Goal: Check status: Check status

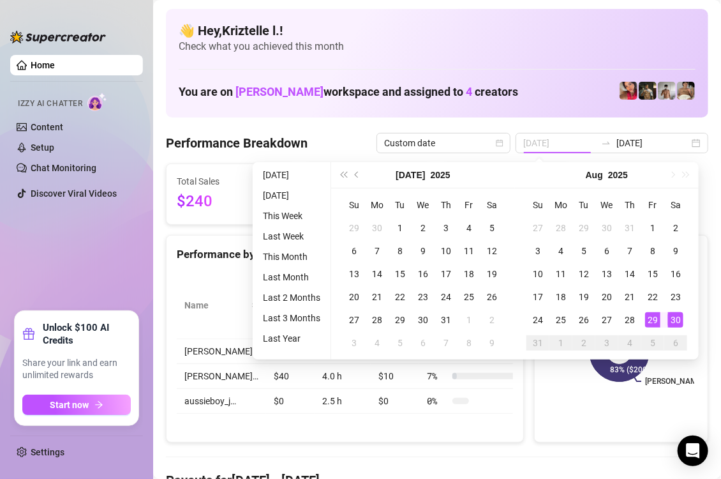
click at [659, 320] on div "29" at bounding box center [652, 319] width 15 height 15
type input "[DATE]"
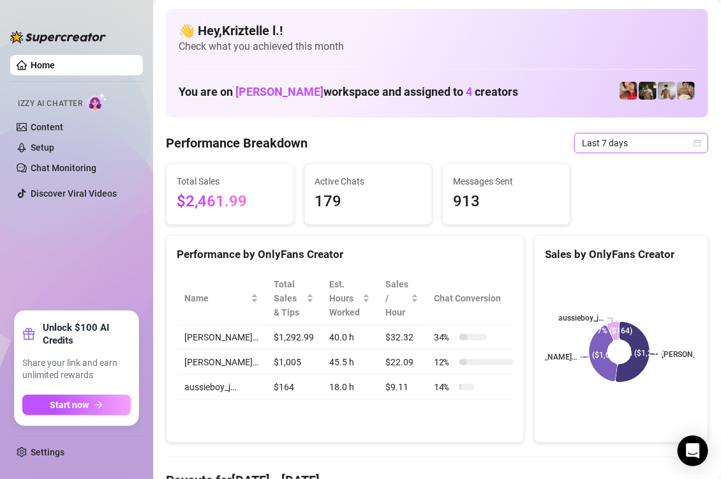
click at [609, 138] on span "Last 7 days" at bounding box center [641, 142] width 119 height 19
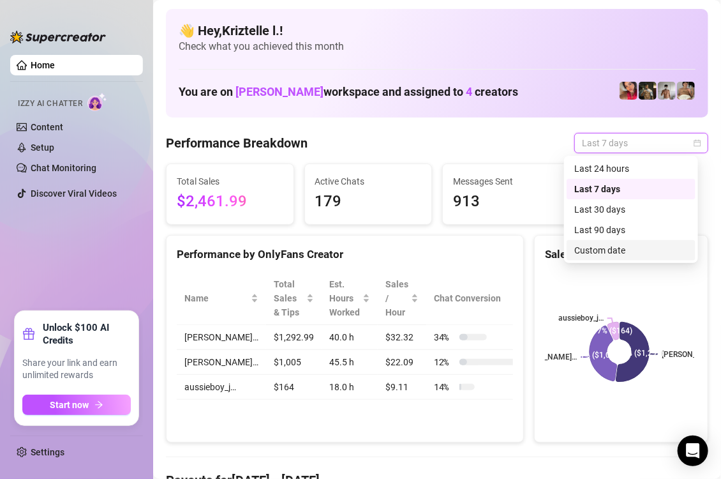
click at [631, 253] on div "Custom date" at bounding box center [631, 250] width 114 height 14
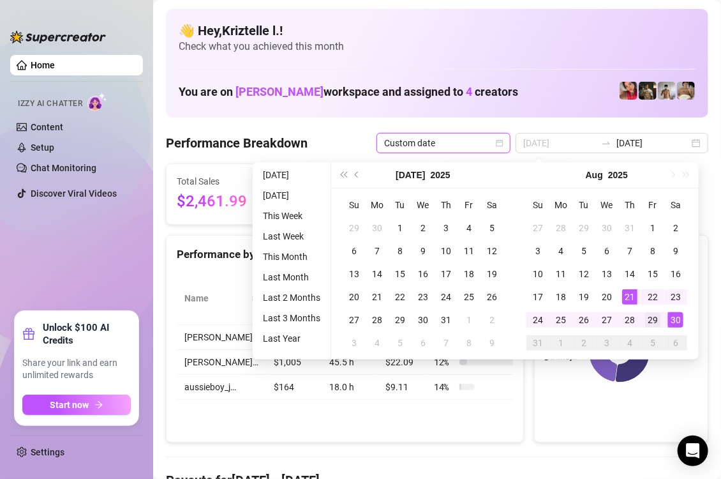
type input "[DATE]"
click at [653, 323] on div "29" at bounding box center [652, 319] width 15 height 15
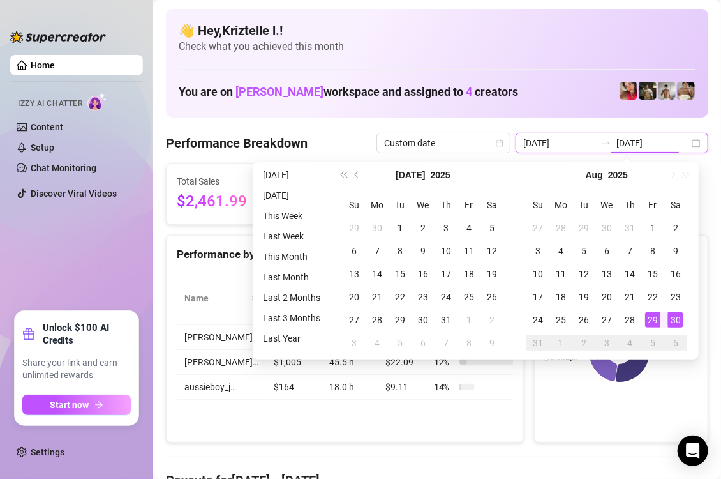
type input "[DATE]"
click at [564, 143] on input "[DATE]" at bounding box center [559, 143] width 73 height 14
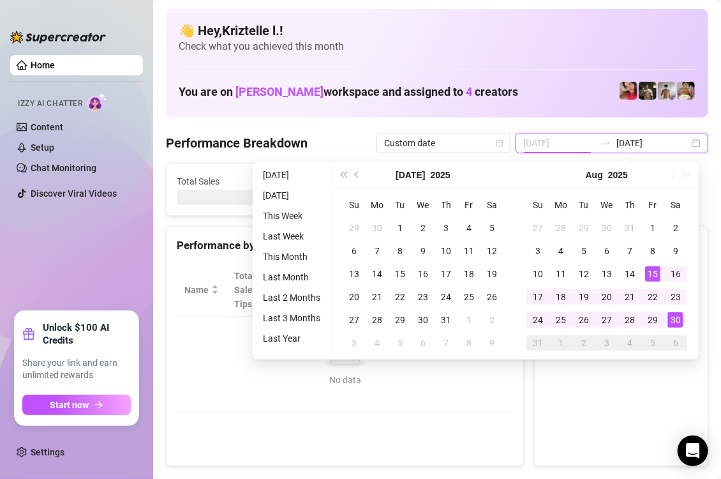
type input "[DATE]"
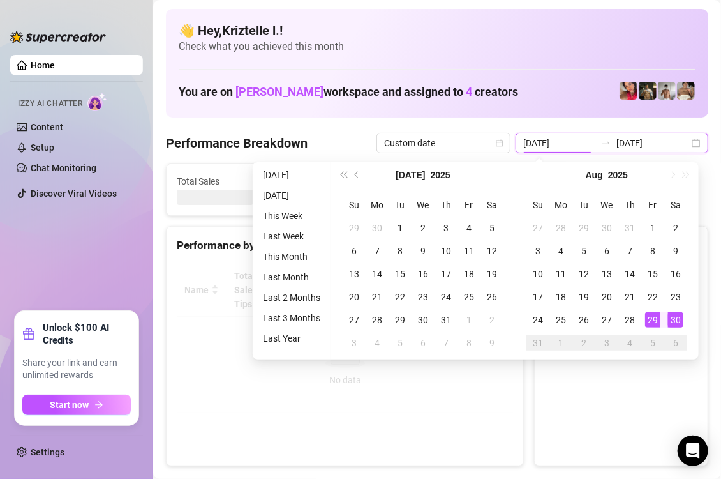
type input "[DATE]"
click at [676, 322] on div "30" at bounding box center [675, 319] width 15 height 15
type input "[DATE]"
